Goal: Check status

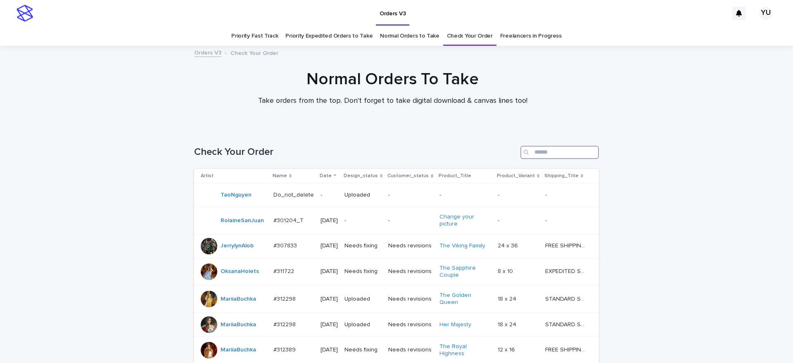
click at [564, 146] on input "Search" at bounding box center [560, 152] width 79 height 13
paste input "******"
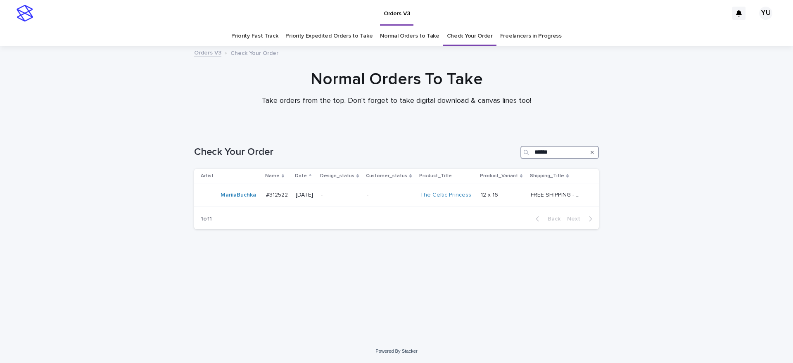
type input "******"
